Goal: Use online tool/utility: Use online tool/utility

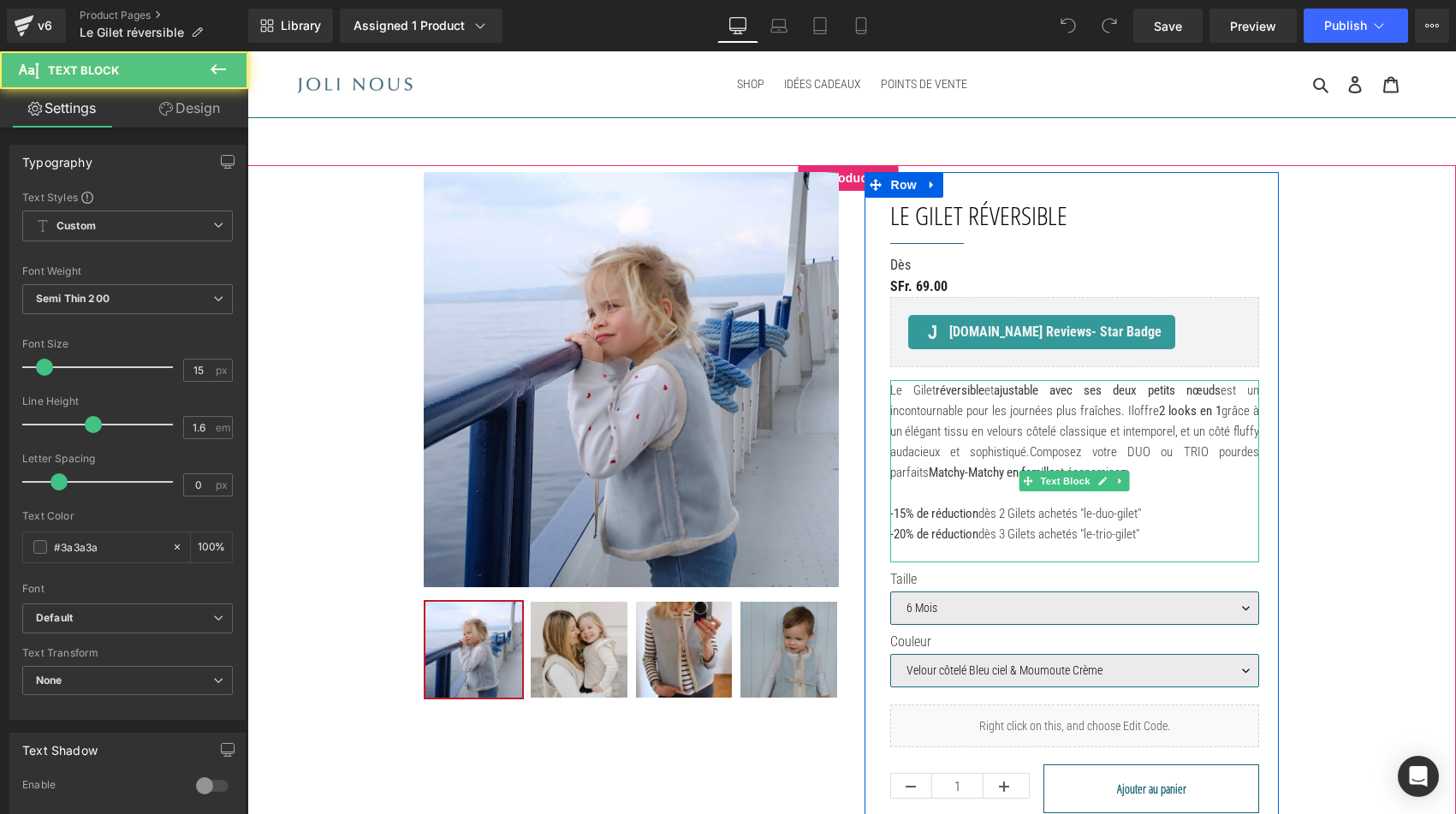
click at [970, 541] on p "-15% de réduction dès 2 Gilets achetés "le-duo-gilet" -20% de réduction dès 3 G…" at bounding box center [1074, 523] width 370 height 41
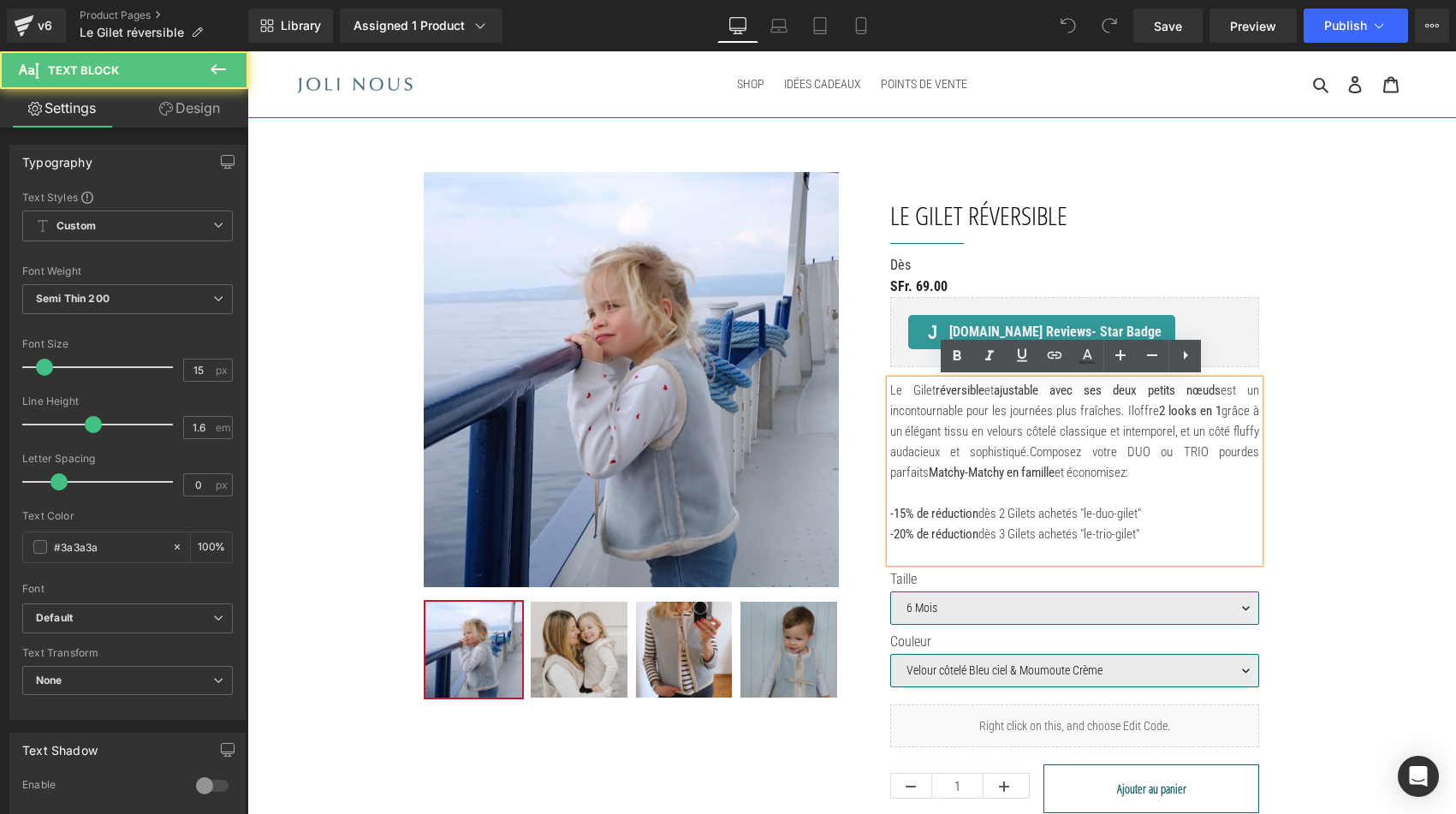
click at [1135, 533] on p "-15% de réduction dès 2 Gilets achetés "le-duo-gilet" -20% de réduction dès 3 G…" at bounding box center [1074, 523] width 370 height 41
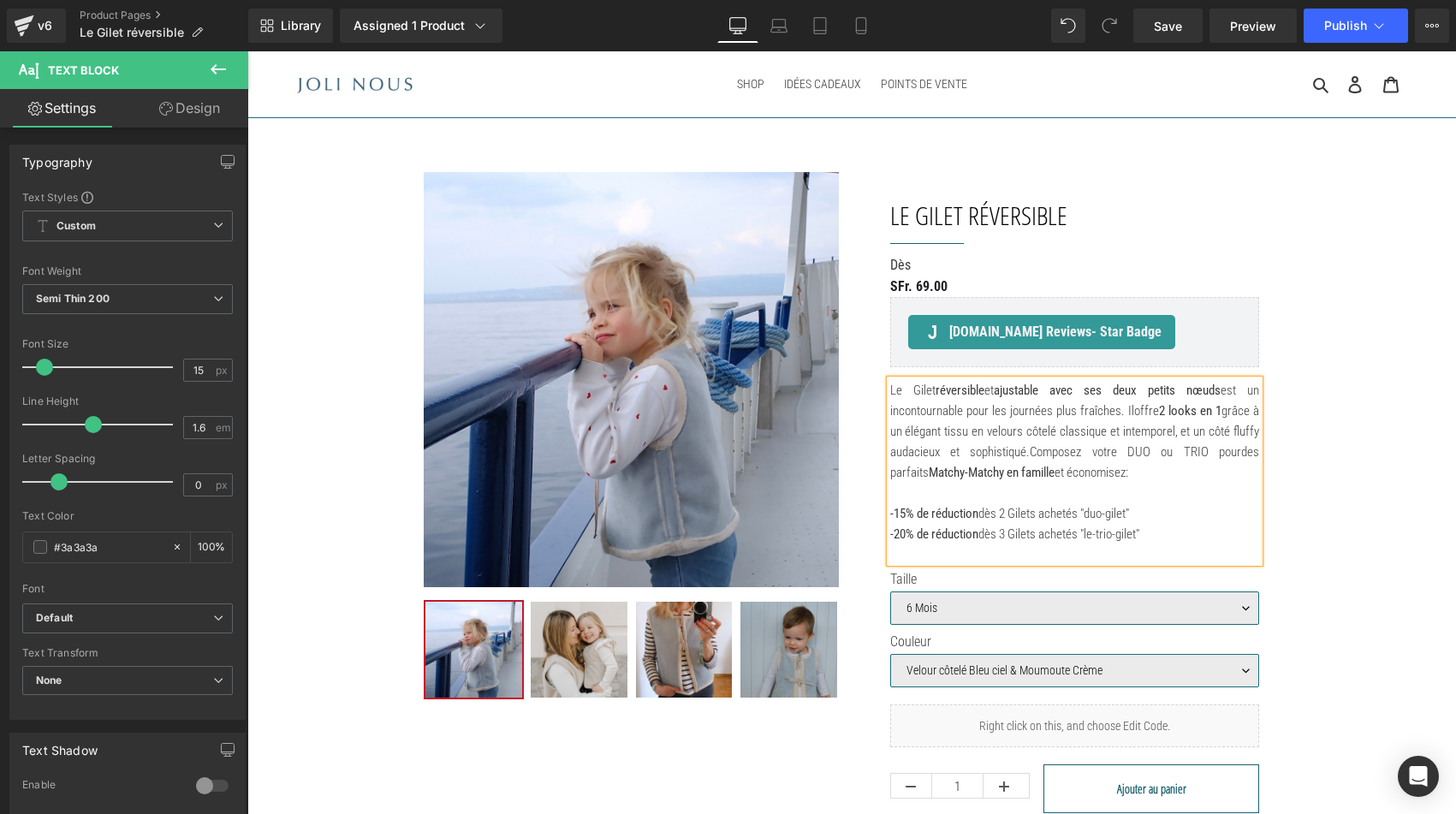
click at [1129, 545] on p "-15% de réduction dès 2 Gilets achetés "duo-gilet" -20% de réduction dès 3 Gile…" at bounding box center [1074, 523] width 370 height 41
click at [1343, 44] on div "Library Assigned 1 Product Product Preview Le Gilet réversible Manage assigned …" at bounding box center [852, 25] width 1208 height 51
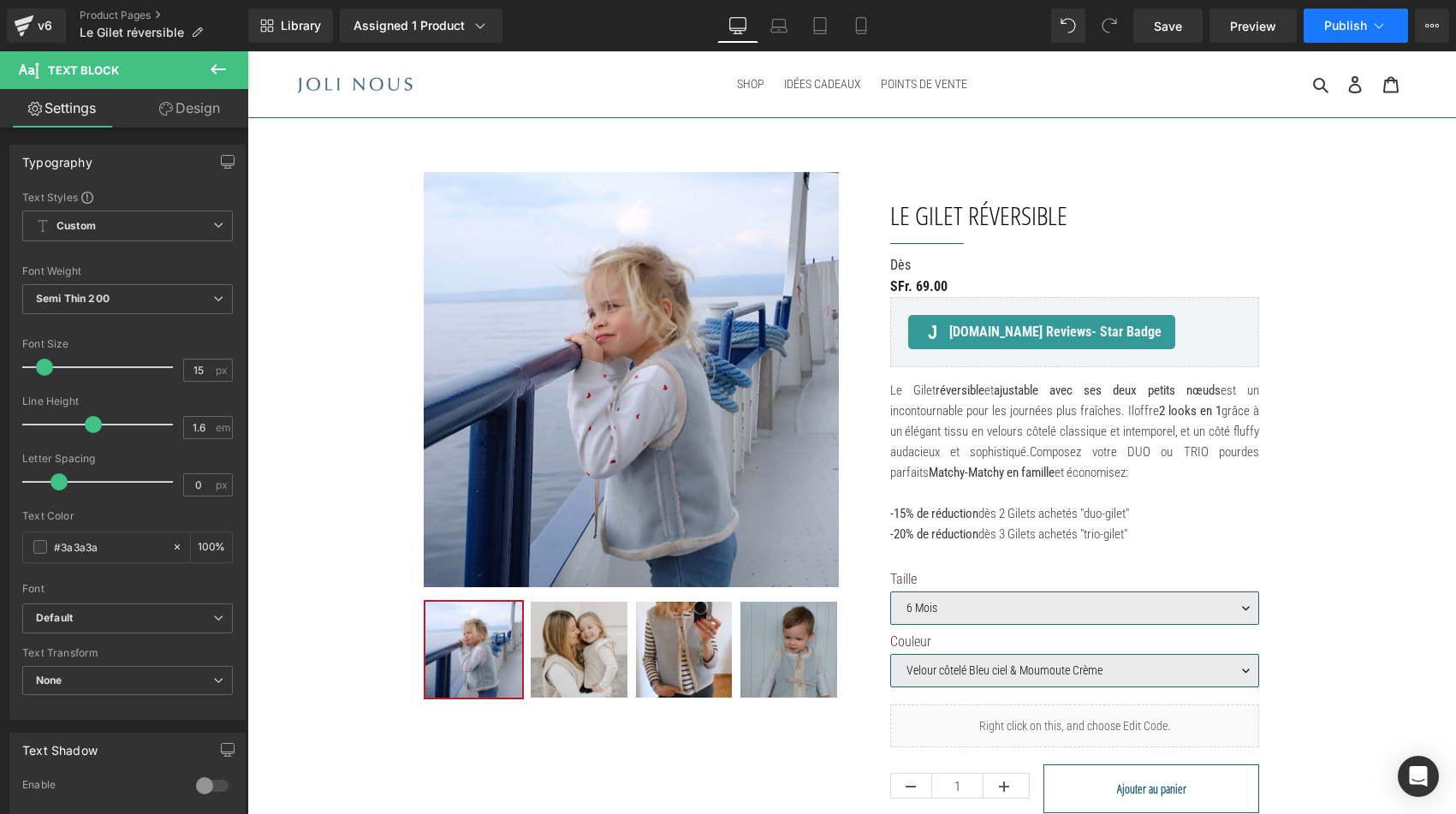
click at [1341, 32] on button "Publish" at bounding box center [1356, 26] width 105 height 35
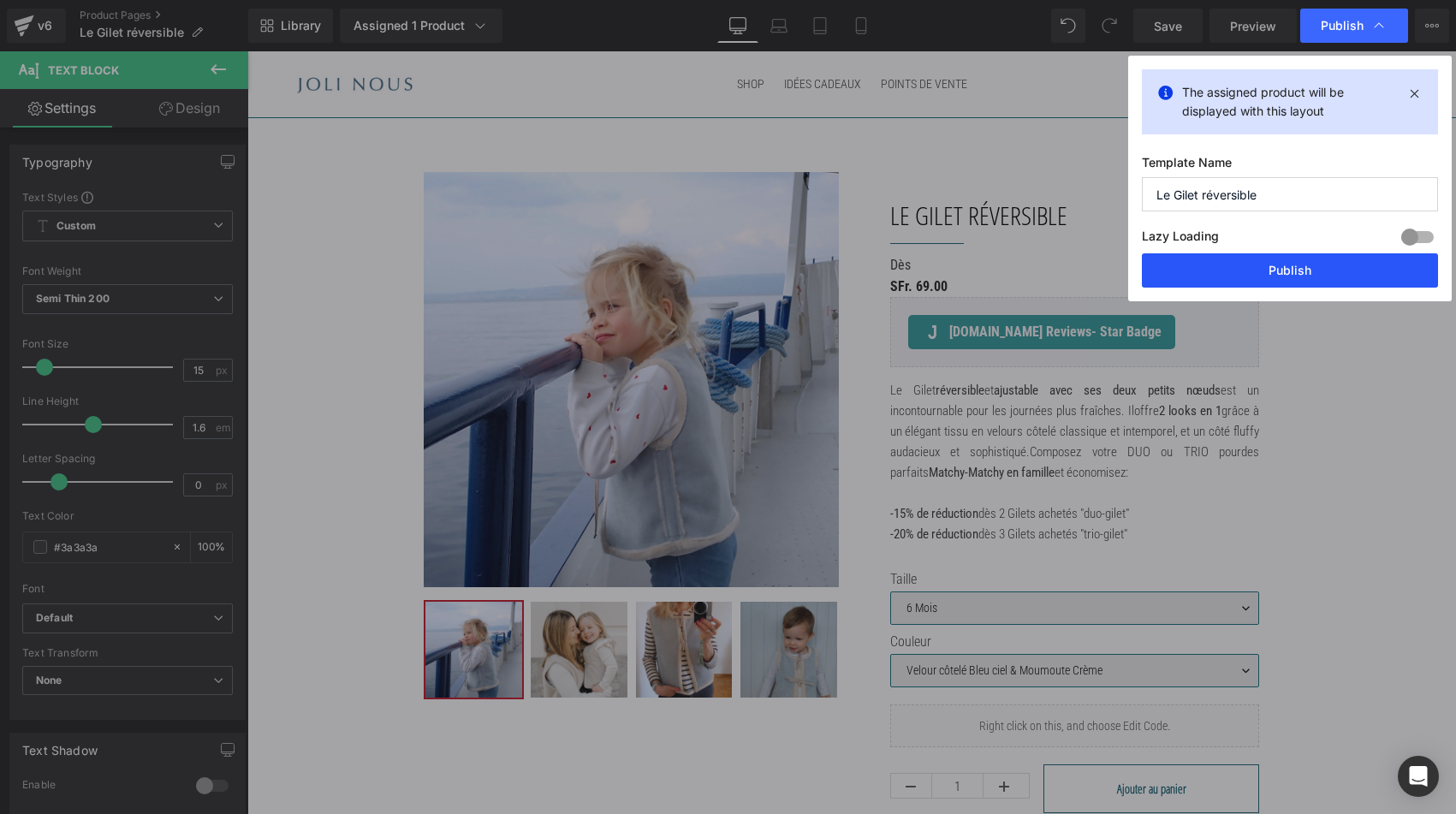
click at [1275, 281] on button "Publish" at bounding box center [1290, 271] width 296 height 35
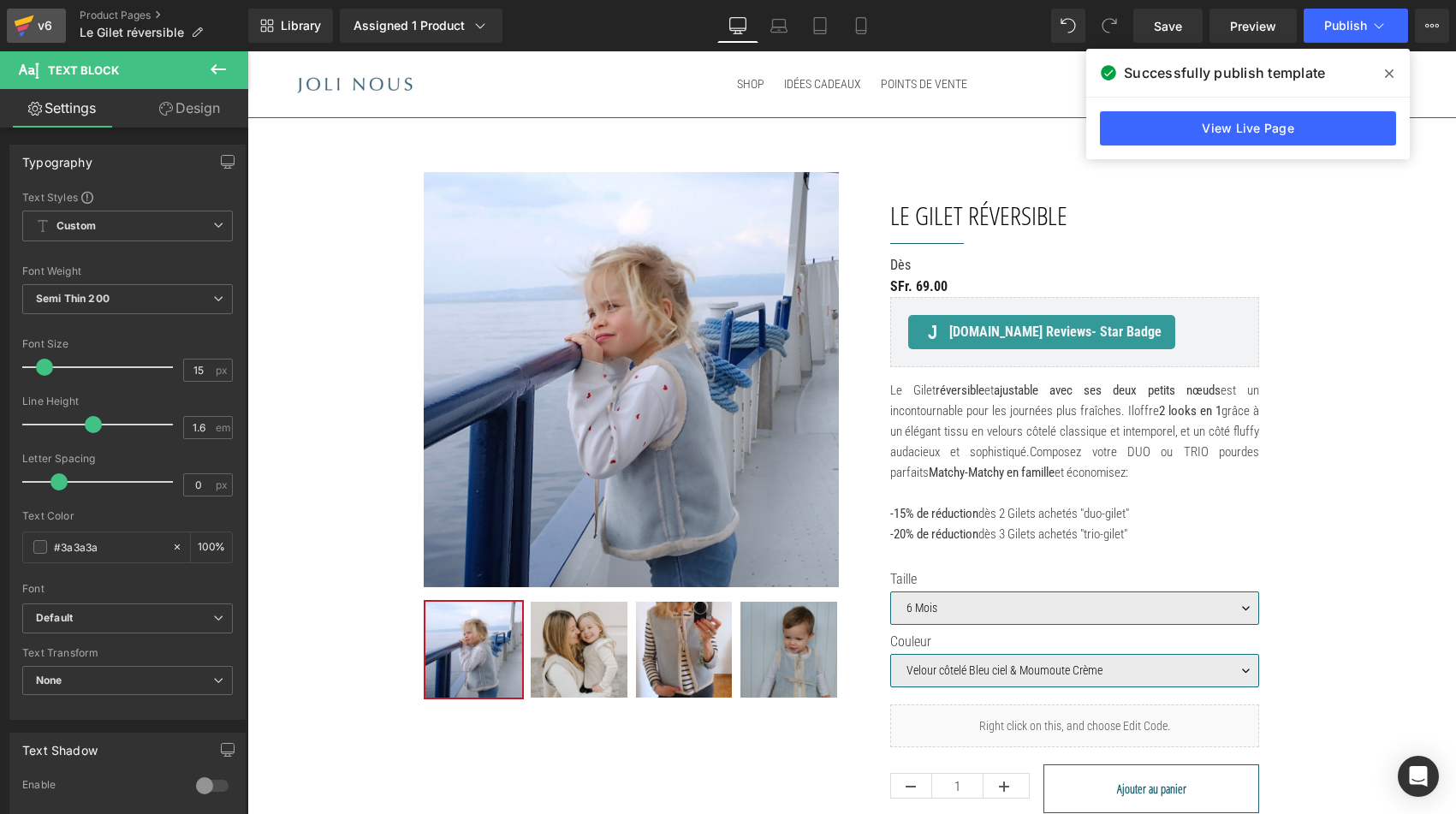
click at [36, 30] on div "v6" at bounding box center [45, 26] width 22 height 23
